Goal: Find specific page/section

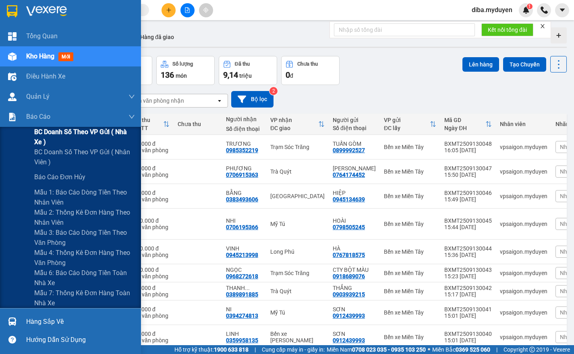
click at [42, 136] on span "BC doanh số theo VP gửi ( nhà xe )" at bounding box center [84, 137] width 101 height 20
